Goal: Transaction & Acquisition: Purchase product/service

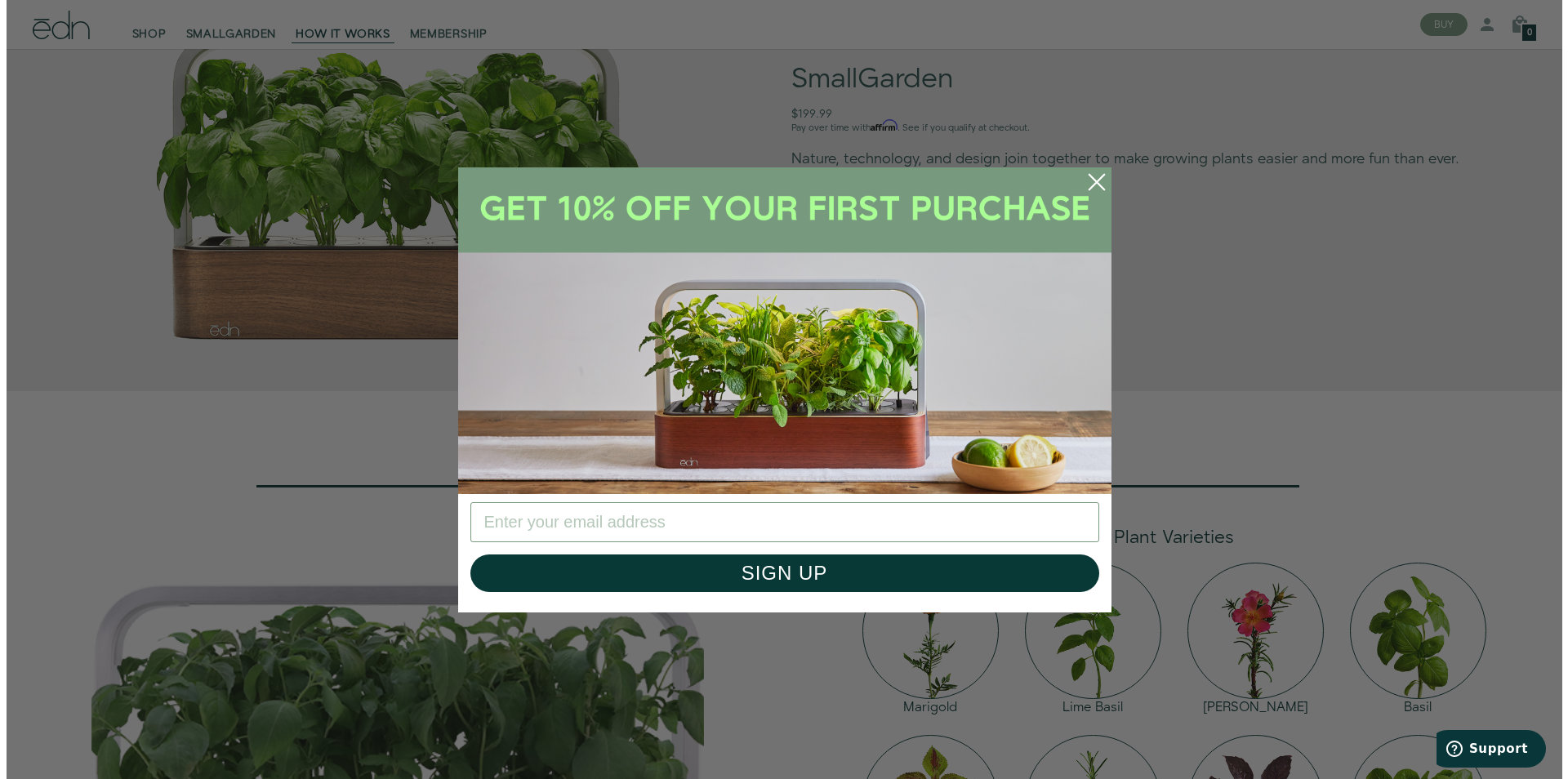
scroll to position [1314, 0]
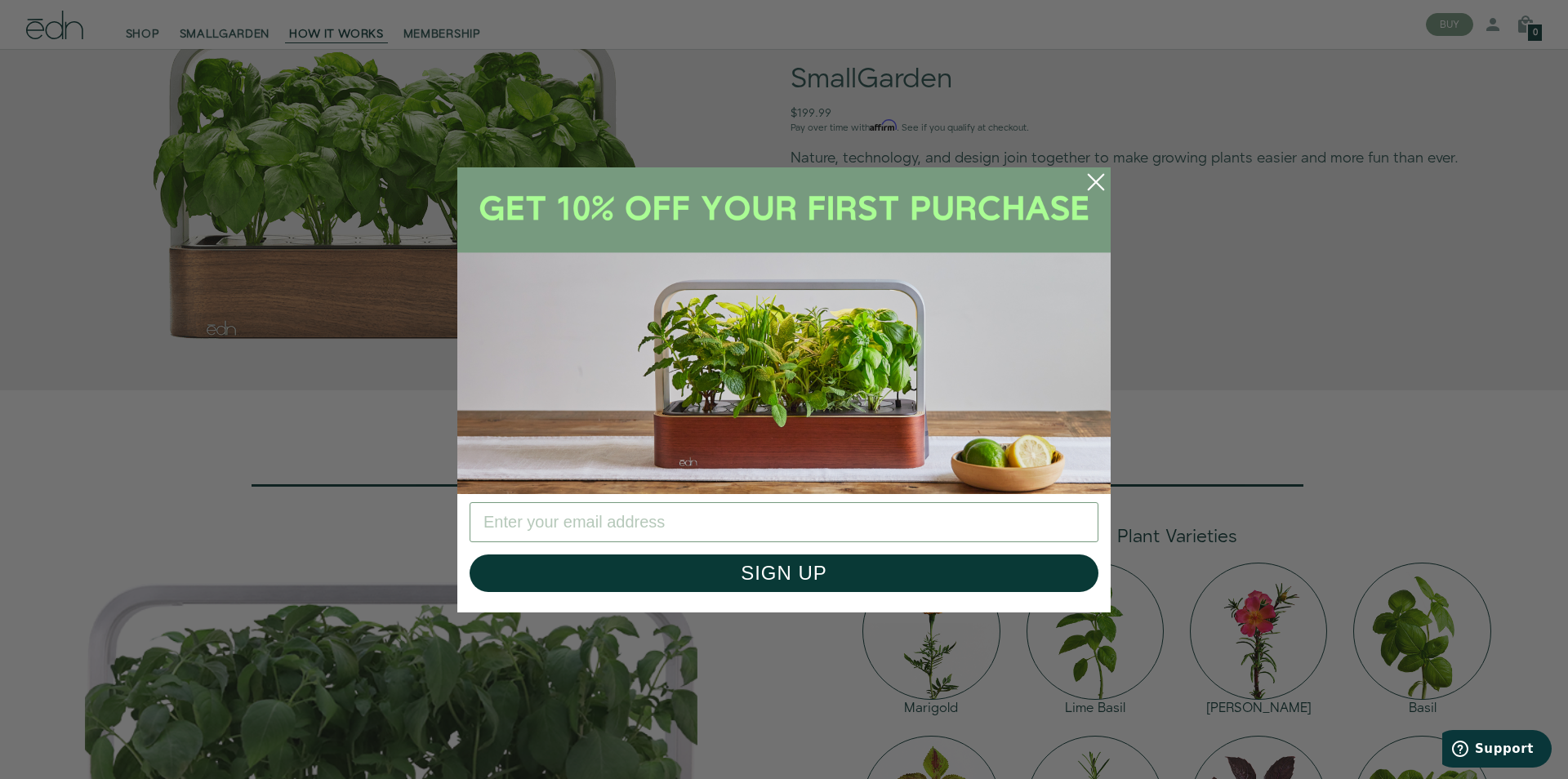
click at [897, 366] on img "POPUP Form" at bounding box center [784, 330] width 653 height 326
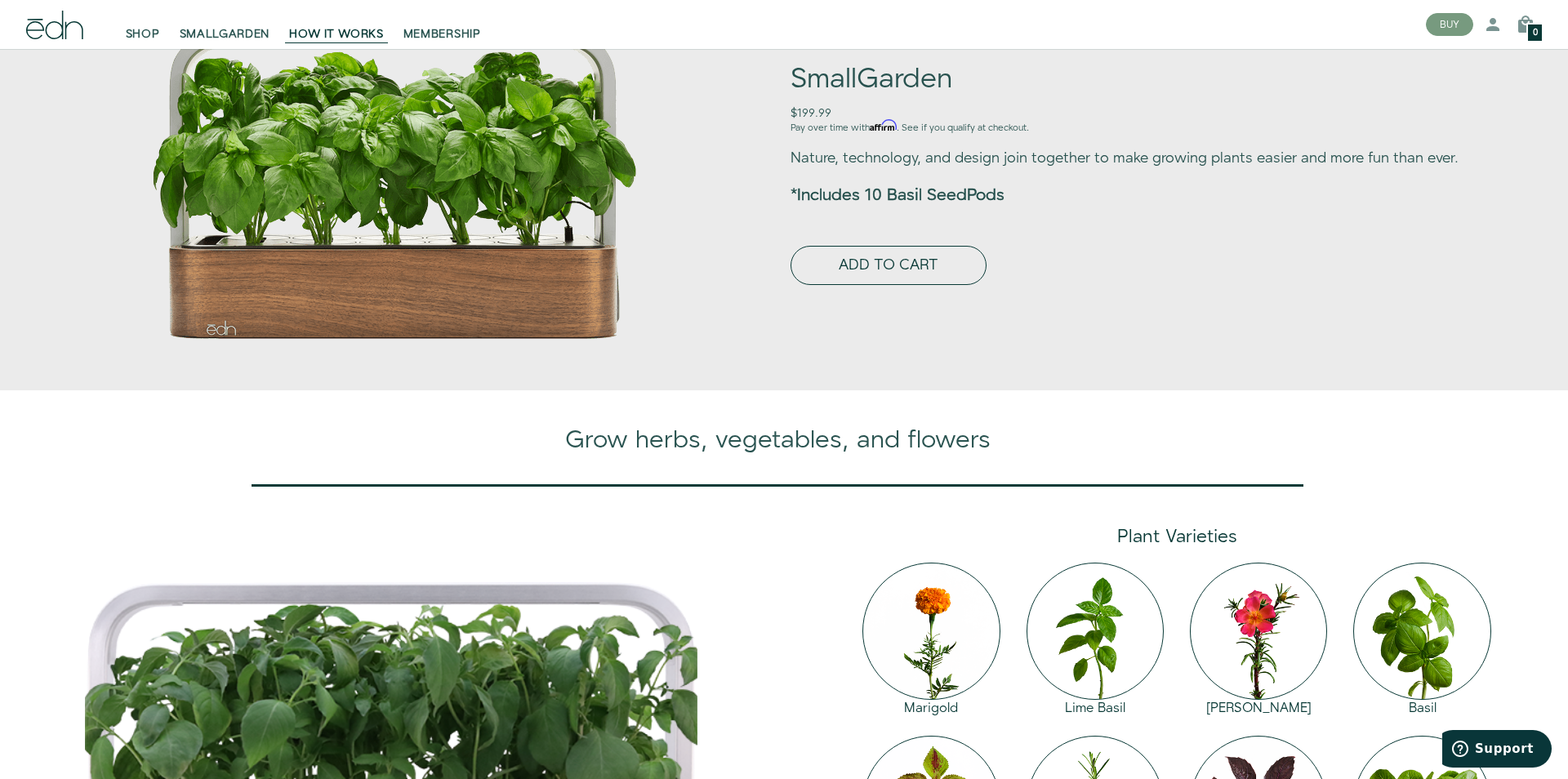
click at [898, 285] on button "ADD TO CART" at bounding box center [888, 265] width 196 height 39
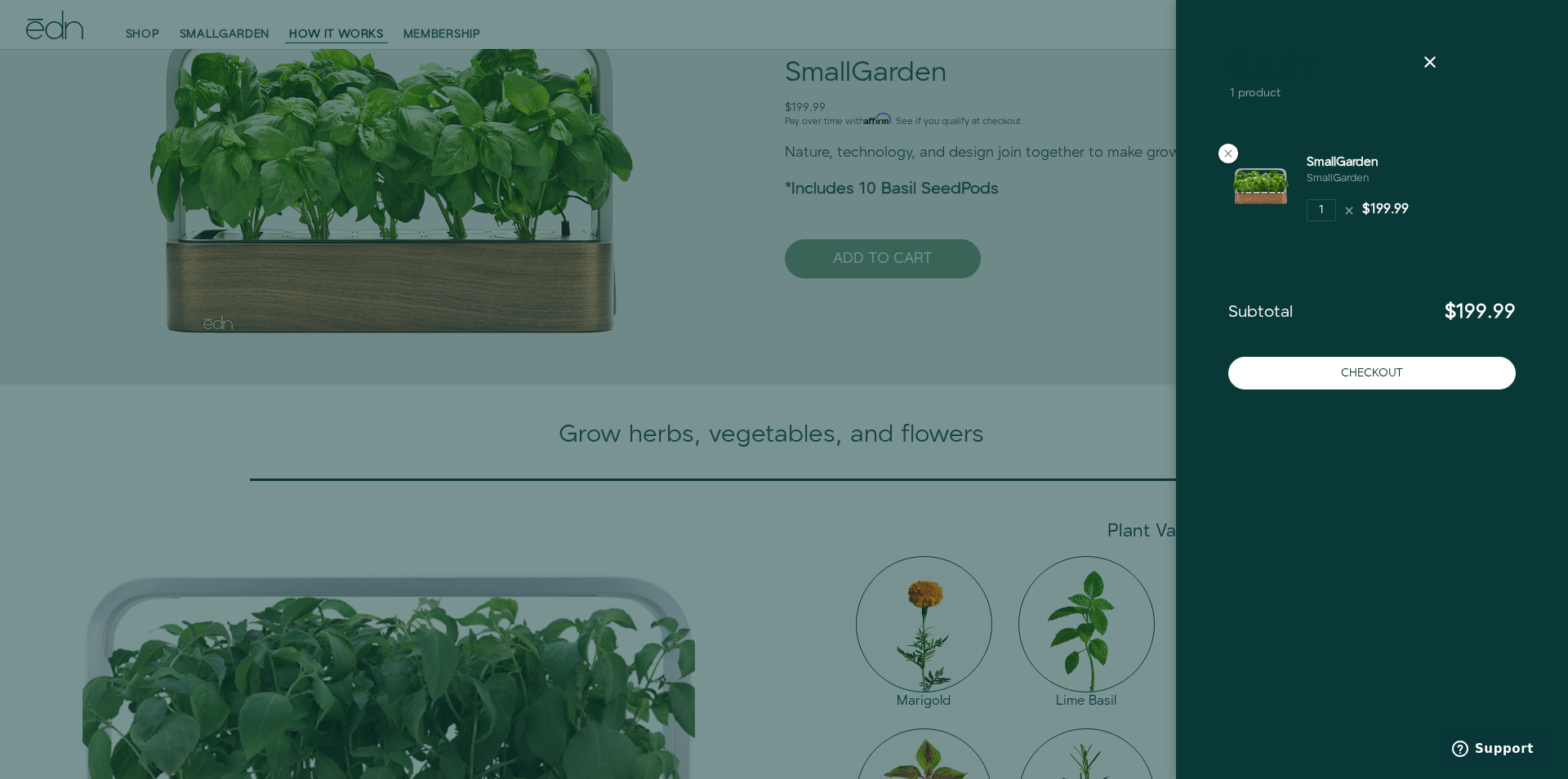
click at [1266, 78] on link "Cart" at bounding box center [1275, 67] width 90 height 29
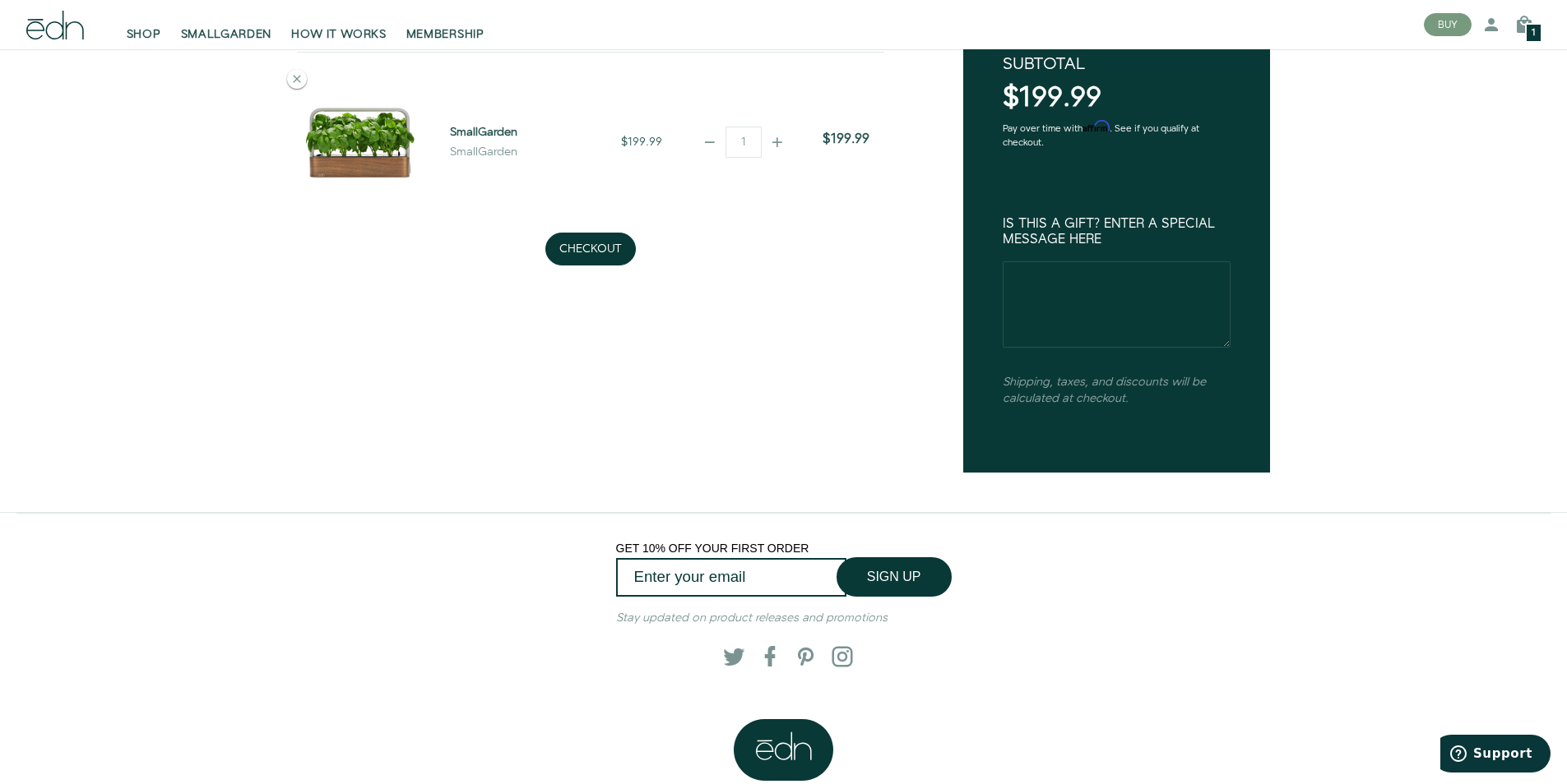
scroll to position [441, 0]
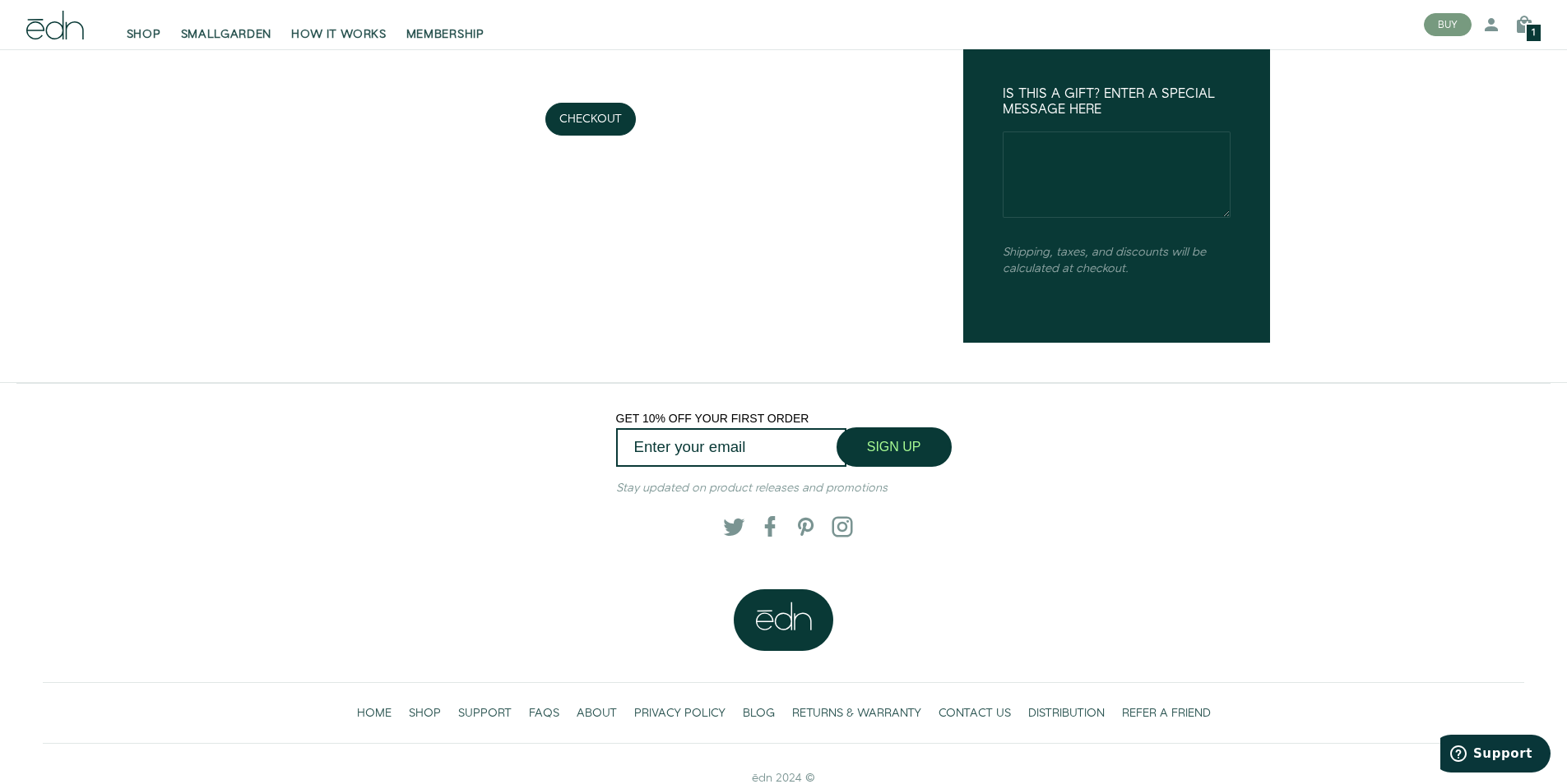
click at [903, 432] on button "SIGN UP" at bounding box center [893, 447] width 115 height 39
click at [841, 427] on button "SIGN UP" at bounding box center [893, 447] width 115 height 39
click at [946, 427] on div "SIGN UP" at bounding box center [898, 447] width 105 height 39
